Goal: Navigation & Orientation: Find specific page/section

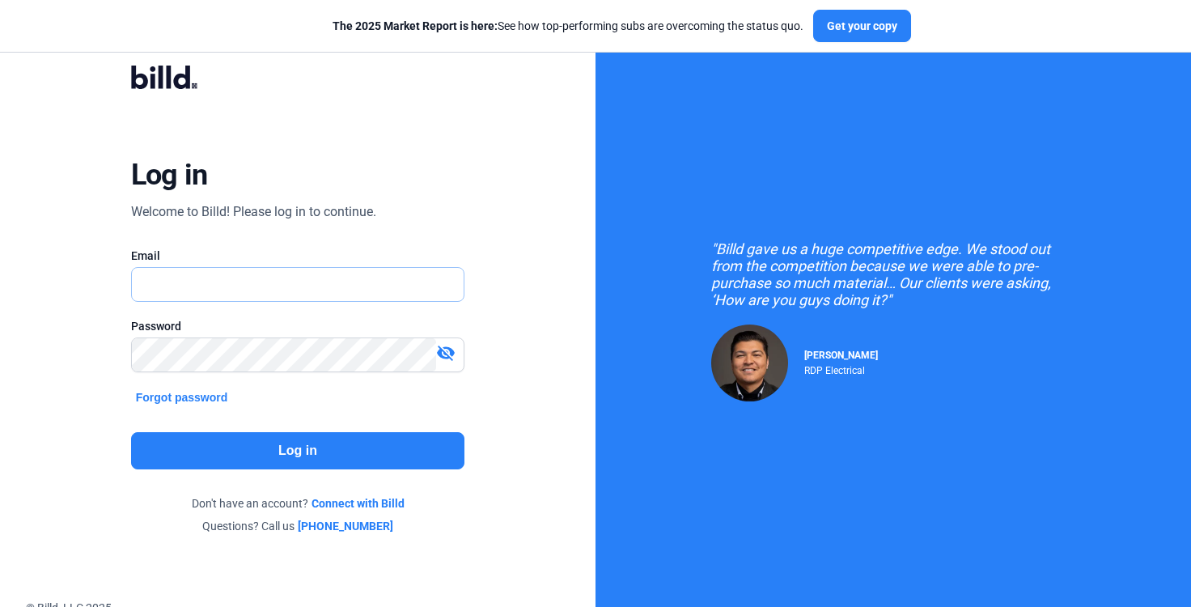
type input "[PERSON_NAME][EMAIL_ADDRESS][PERSON_NAME][DOMAIN_NAME]"
click at [317, 449] on button "Log in" at bounding box center [298, 450] width 334 height 37
